Goal: Task Accomplishment & Management: Complete application form

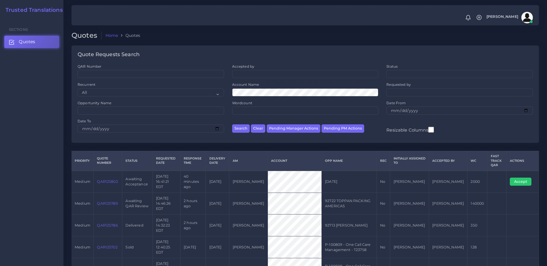
click at [112, 201] on link "QAR125789" at bounding box center [107, 203] width 21 height 4
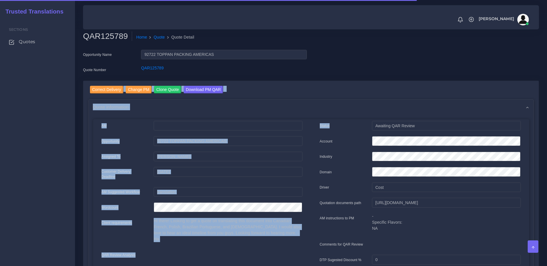
drag, startPoint x: 538, startPoint y: 71, endPoint x: 545, endPoint y: 118, distance: 47.8
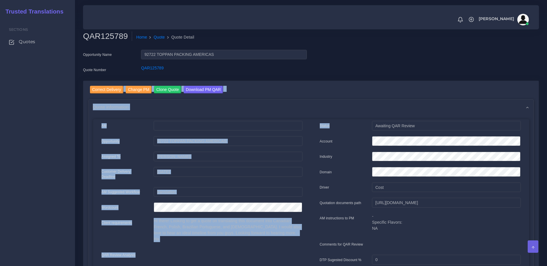
scroll to position [93, 0]
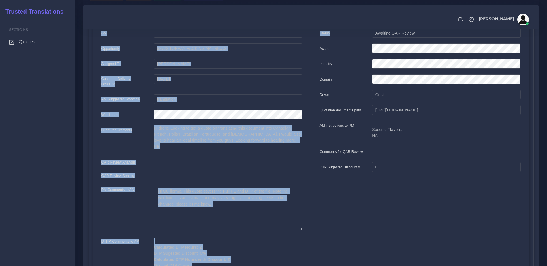
drag, startPoint x: 551, startPoint y: 80, endPoint x: 444, endPoint y: 184, distance: 149.1
click at [546, 173] on html "Notifications 0 New Driver Update: Extra Quality renamed to Quality Changed" at bounding box center [273, 40] width 547 height 266
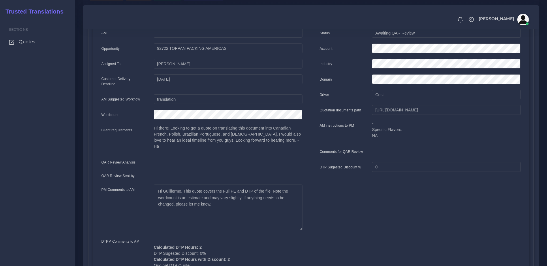
click at [343, 216] on div "Status Awaiting QAR Review Account Industry Domain Driver 0" at bounding box center [420, 179] width 218 height 303
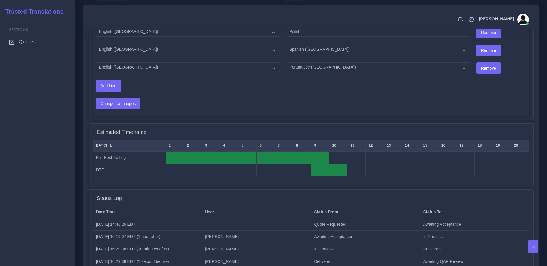
scroll to position [526, 0]
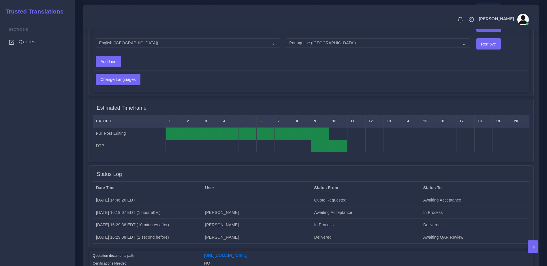
click at [44, 191] on div "Sections Quotes" at bounding box center [37, 142] width 75 height 248
click at [29, 37] on link "Quotes" at bounding box center [37, 42] width 66 height 12
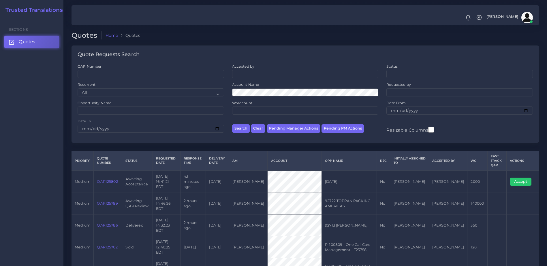
click at [106, 181] on td "QAR125802" at bounding box center [108, 182] width 29 height 22
click at [105, 179] on link "QAR125802" at bounding box center [107, 181] width 21 height 4
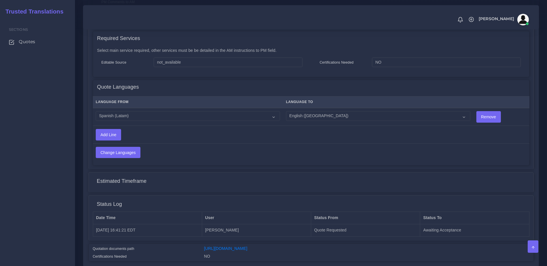
scroll to position [285, 0]
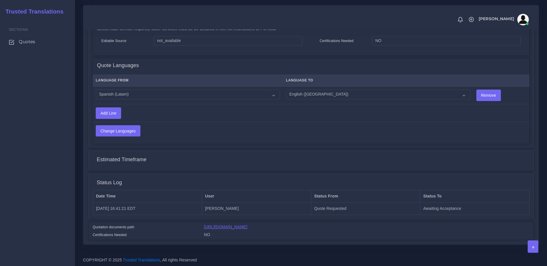
click at [247, 229] on link "https://workdrive.zoho.com/fgoh3e43b1a1fe2124b65bedd7c3c51a0e040/teams/fgoh3e43…" at bounding box center [225, 227] width 43 height 5
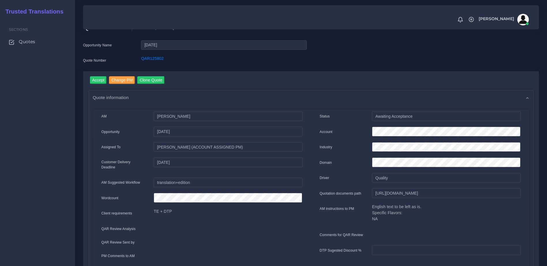
scroll to position [6, 0]
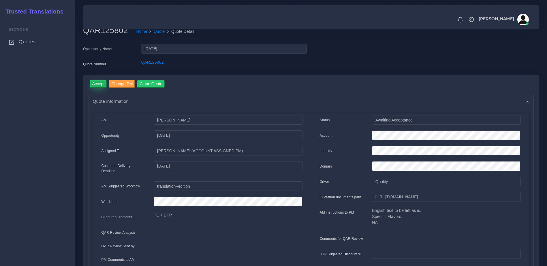
click at [96, 84] on input "Accept" at bounding box center [98, 84] width 17 height 8
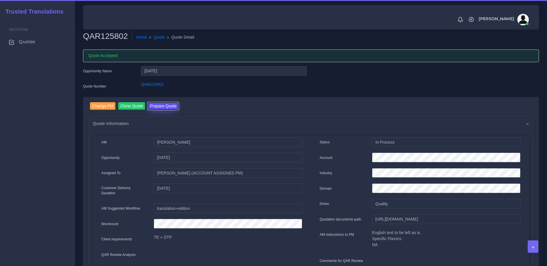
click at [167, 107] on button "Prepare Quote" at bounding box center [163, 106] width 31 height 8
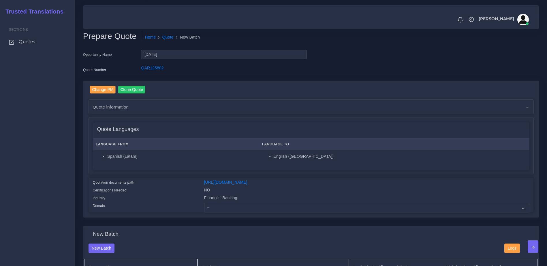
click at [232, 203] on div "Finance - Banking" at bounding box center [367, 199] width 334 height 8
click at [232, 211] on select "- Advertising and Media Agriculture, Forestry and Fishing Architecture, Buildin…" at bounding box center [366, 208] width 325 height 10
select select "Finance - Banking"
click at [204, 207] on select "- Advertising and Media Agriculture, Forestry and Fishing Architecture, Buildin…" at bounding box center [366, 208] width 325 height 10
click at [147, 213] on div "Domain" at bounding box center [143, 208] width 111 height 10
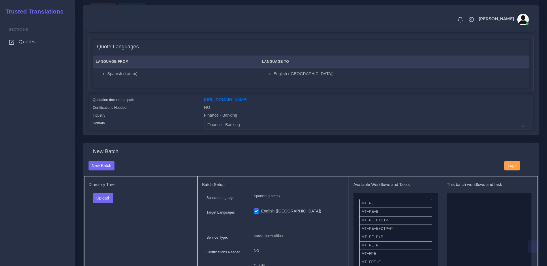
scroll to position [84, 0]
click at [109, 200] on button "Upload" at bounding box center [103, 197] width 20 height 10
click at [111, 223] on label "Files" at bounding box center [113, 219] width 40 height 7
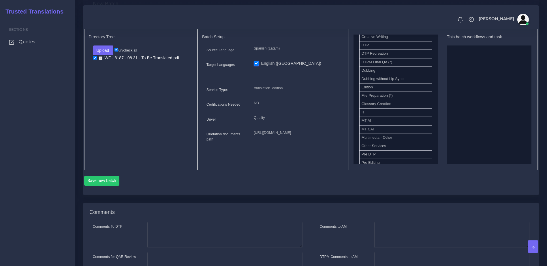
scroll to position [216, 0]
drag, startPoint x: 390, startPoint y: 55, endPoint x: 498, endPoint y: 88, distance: 112.6
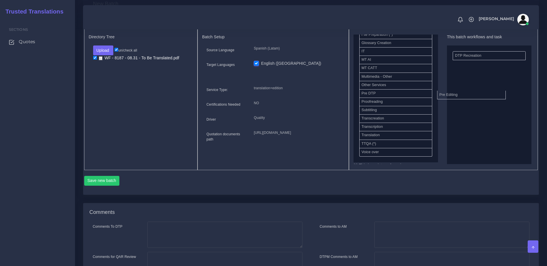
drag, startPoint x: 376, startPoint y: 108, endPoint x: 471, endPoint y: 116, distance: 95.4
drag, startPoint x: 370, startPoint y: 113, endPoint x: 451, endPoint y: 107, distance: 80.5
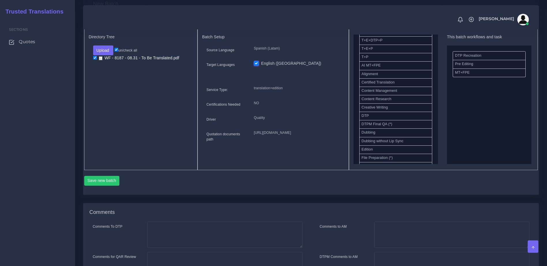
scroll to position [141, 0]
drag, startPoint x: 385, startPoint y: 112, endPoint x: 499, endPoint y: 94, distance: 115.5
click at [99, 186] on button "Save new batch" at bounding box center [101, 181] width 35 height 10
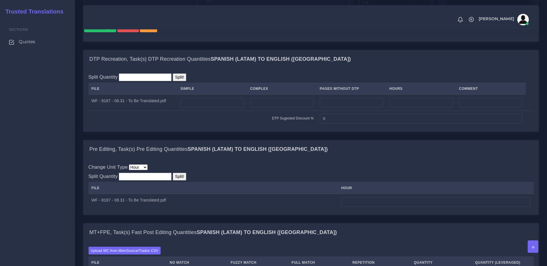
scroll to position [373, 0]
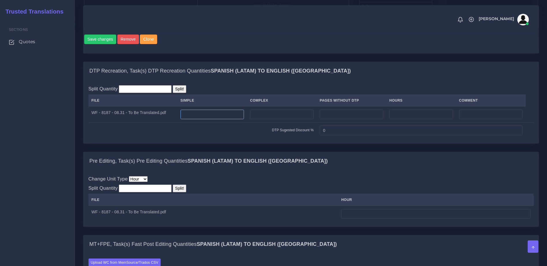
click at [207, 120] on input "number" at bounding box center [212, 115] width 64 height 10
type input "3"
click at [270, 120] on input "number" at bounding box center [282, 115] width 64 height 10
type input "3"
click at [255, 138] on td "DTP Sugested Discount %" at bounding box center [202, 130] width 228 height 16
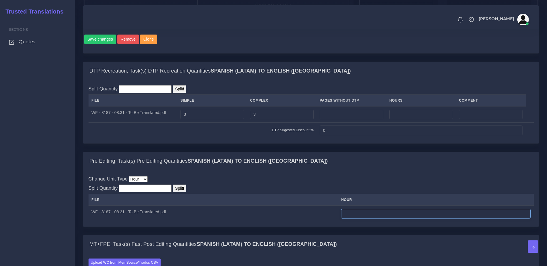
click at [347, 219] on input "number" at bounding box center [435, 214] width 189 height 10
type input "1"
drag, startPoint x: 378, startPoint y: 203, endPoint x: 386, endPoint y: 198, distance: 9.0
click at [378, 202] on div "Change Unit Type File Hour Image Minute Other Page Slide Word Split Quantity Sp…" at bounding box center [310, 198] width 445 height 46
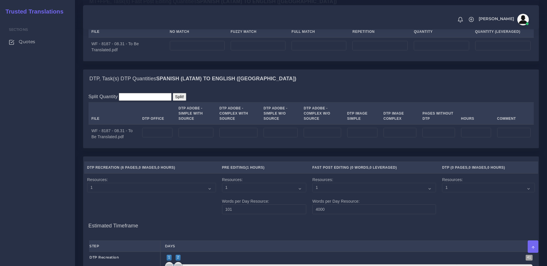
scroll to position [571, 0]
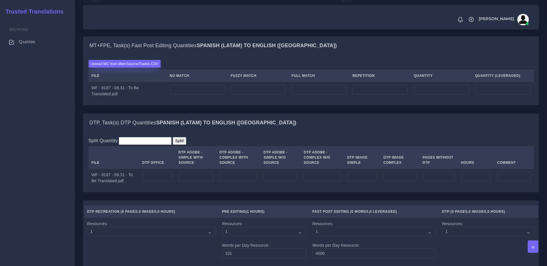
click at [127, 68] on label "Upload WC from MemSource/Trados CSV" at bounding box center [124, 64] width 72 height 8
click at [0, 0] on input "Upload WC from MemSource/Trados CSV" at bounding box center [0, 0] width 0 height 0
click at [227, 100] on td at bounding box center [197, 91] width 61 height 18
click at [205, 95] on input "number" at bounding box center [197, 90] width 55 height 10
type input "800"
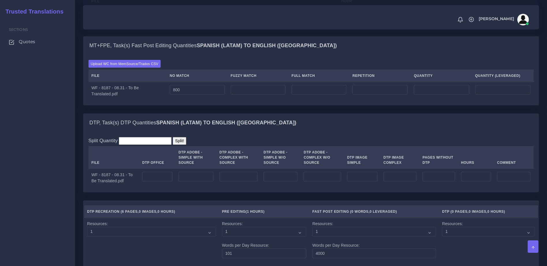
type input "800"
click at [205, 114] on div "MT+FPE, Task(s) Fast Post Editing Quantities Spanish (Latam) TO English (US) Up…" at bounding box center [311, 74] width 464 height 77
click at [156, 182] on input "number" at bounding box center [157, 177] width 30 height 10
type input "6"
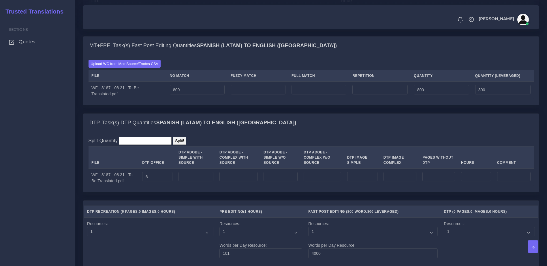
click at [162, 192] on div "Split Quantity Split! File DTP Office DTP Adobe - Simple With Source DTP Adobe …" at bounding box center [310, 162] width 455 height 60
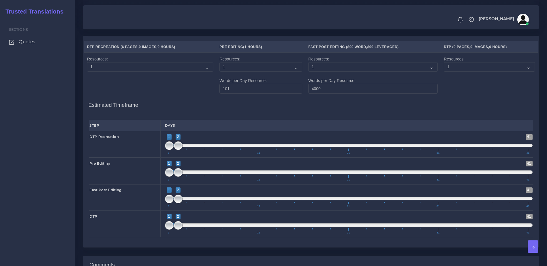
scroll to position [844, 0]
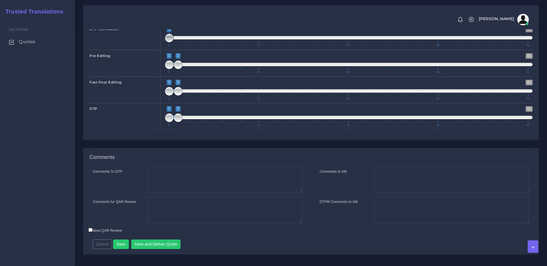
type input "1;1"
drag, startPoint x: 175, startPoint y: 58, endPoint x: 164, endPoint y: 63, distance: 12.4
click at [164, 50] on div "1 41 1 1 1 — 1 1 11 21 31 41 1;1" at bounding box center [348, 36] width 377 height 27
type input "1;1"
drag, startPoint x: 175, startPoint y: 86, endPoint x: 164, endPoint y: 94, distance: 13.7
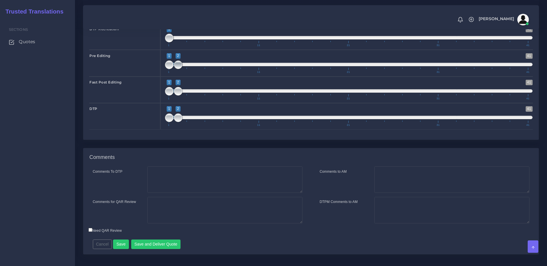
click at [162, 76] on div "1 41 1 2 1 — 2 1 11 21 31 41 1;1" at bounding box center [348, 63] width 377 height 27
drag, startPoint x: 180, startPoint y: 111, endPoint x: 184, endPoint y: 111, distance: 3.7
click at [184, 100] on span "1 41 1 2 1 — 2 1 11 21 31 41" at bounding box center [349, 90] width 368 height 20
click at [166, 103] on div "1 41 1 2 1 — 2 1 11 21 31 41 1;2" at bounding box center [348, 90] width 377 height 27
type input "2;2"
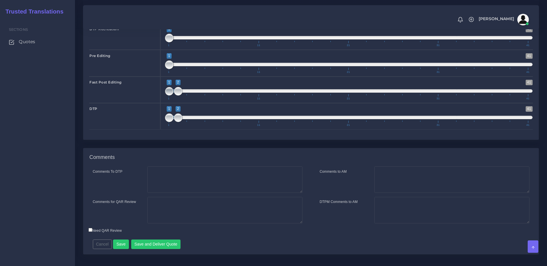
drag, startPoint x: 167, startPoint y: 111, endPoint x: 177, endPoint y: 112, distance: 10.4
click at [173, 96] on span at bounding box center [169, 91] width 9 height 9
type input "2;2"
drag, startPoint x: 171, startPoint y: 136, endPoint x: 196, endPoint y: 135, distance: 24.2
click at [184, 126] on span "1 41 1 2 1 — 2 1 11 21 31 41" at bounding box center [349, 116] width 368 height 20
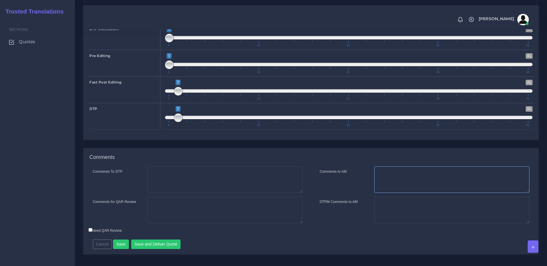
click at [392, 193] on textarea "Comments to AM" at bounding box center [451, 180] width 155 height 27
type textarea "Hi Kurt. This quote covers the preparation, pre editing, Fast PE and DTP of the…"
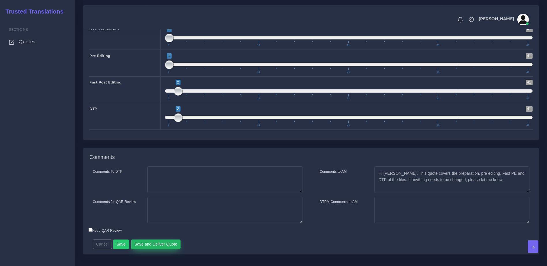
click at [161, 250] on button "Save and Deliver Quote" at bounding box center [156, 245] width 50 height 10
